Goal: Task Accomplishment & Management: Use online tool/utility

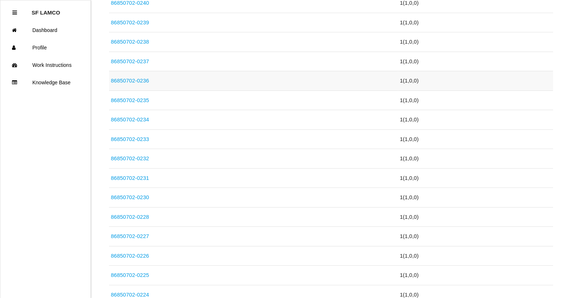
scroll to position [655, 0]
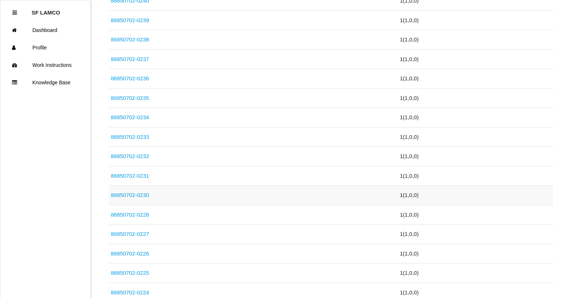
click at [139, 196] on link "86850702-0230" at bounding box center [130, 195] width 38 height 6
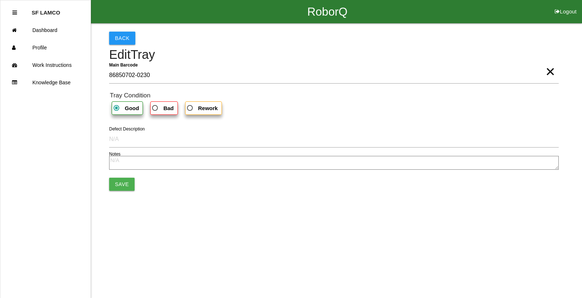
click at [160, 107] on span "Bad" at bounding box center [162, 108] width 23 height 9
click at [155, 107] on input "Bad" at bounding box center [153, 106] width 5 height 5
radio input "true"
click at [124, 186] on button "Save" at bounding box center [121, 184] width 25 height 13
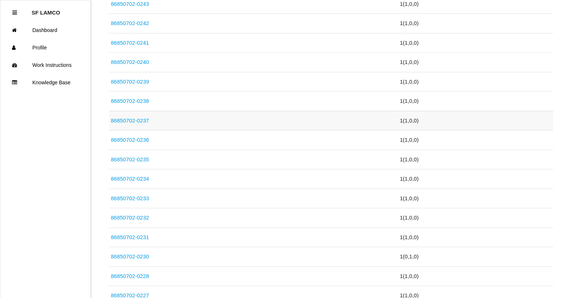
scroll to position [618, 0]
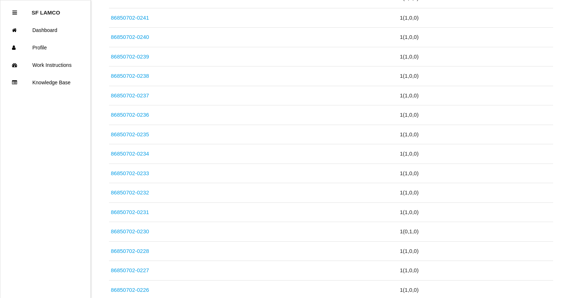
click at [130, 212] on link "86850702-0231" at bounding box center [130, 212] width 38 height 6
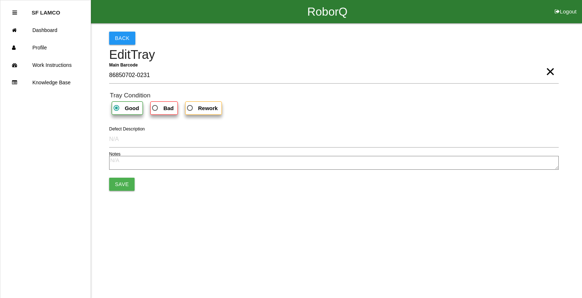
drag, startPoint x: 166, startPoint y: 108, endPoint x: 157, endPoint y: 135, distance: 27.9
click at [166, 109] on b "Bad" at bounding box center [168, 108] width 10 height 6
click at [155, 108] on input "Bad" at bounding box center [153, 106] width 5 height 5
radio input "true"
click at [123, 181] on button "Save" at bounding box center [121, 184] width 25 height 13
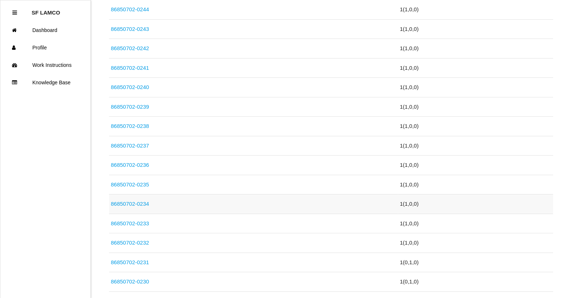
scroll to position [582, 0]
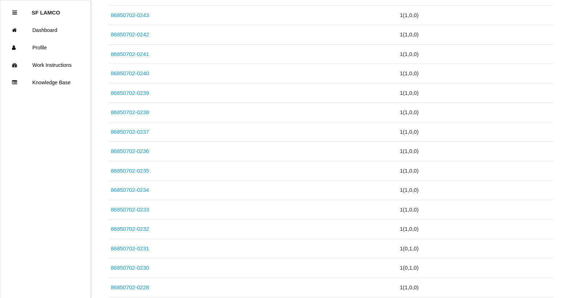
click at [139, 250] on link "86850702-0231" at bounding box center [130, 248] width 38 height 6
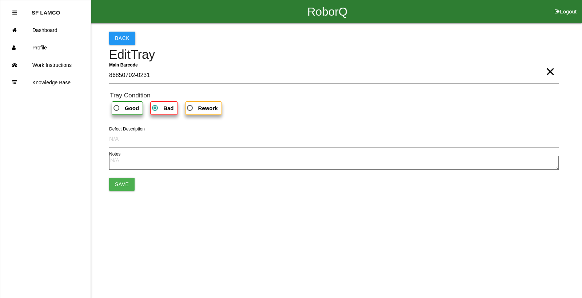
drag, startPoint x: 131, startPoint y: 111, endPoint x: 131, endPoint y: 115, distance: 4.4
click at [131, 111] on b "Good" at bounding box center [132, 108] width 14 height 6
click at [117, 108] on input "Good" at bounding box center [114, 106] width 5 height 5
radio input "true"
click at [124, 185] on button "Save" at bounding box center [121, 184] width 25 height 13
